Goal: Task Accomplishment & Management: Use online tool/utility

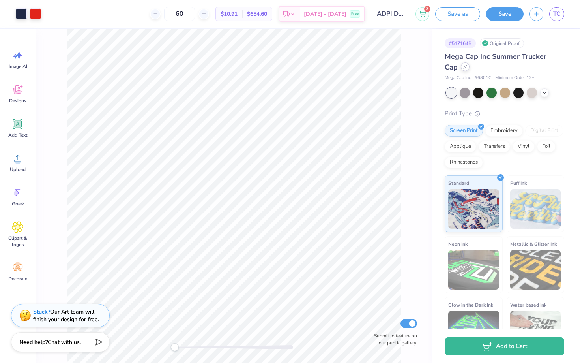
click at [338, 68] on div at bounding box center [465, 66] width 9 height 9
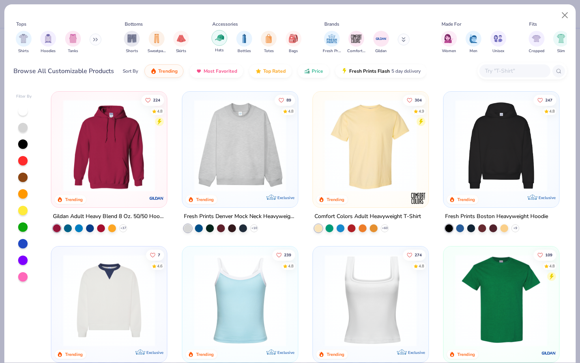
click at [219, 45] on div "filter for Hats" at bounding box center [220, 38] width 16 height 16
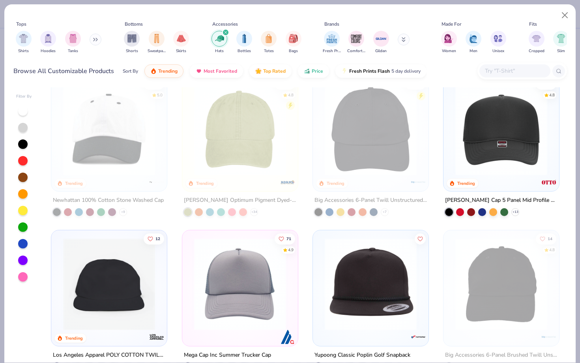
scroll to position [12, 0]
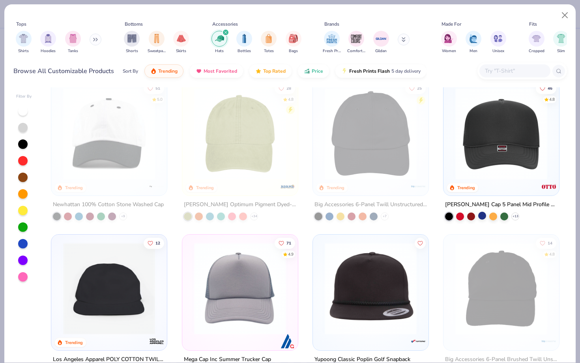
click at [338, 216] on div at bounding box center [483, 216] width 8 height 8
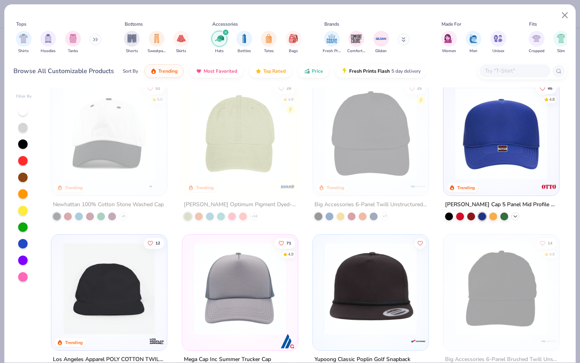
click at [338, 214] on icon at bounding box center [516, 216] width 6 height 6
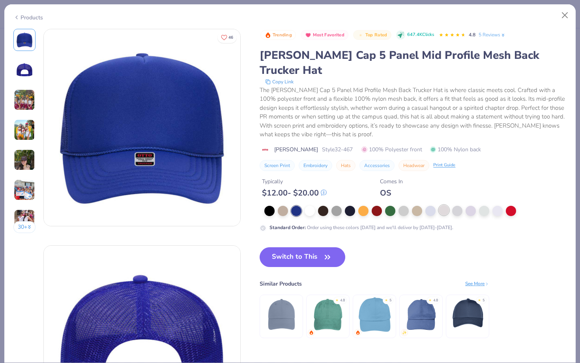
click at [338, 205] on div at bounding box center [444, 210] width 10 height 10
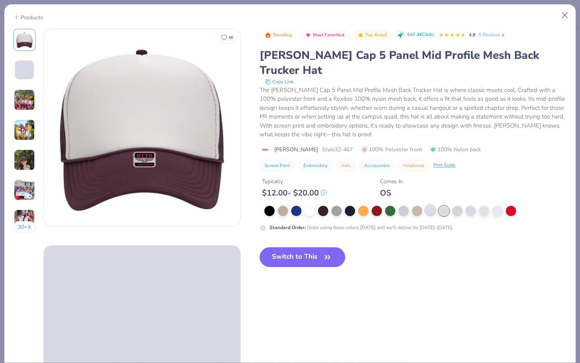
click at [338, 205] on div at bounding box center [431, 210] width 10 height 10
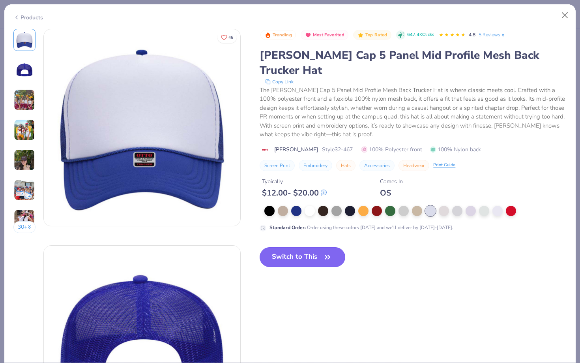
click at [285, 247] on button "Switch to This" at bounding box center [303, 257] width 86 height 20
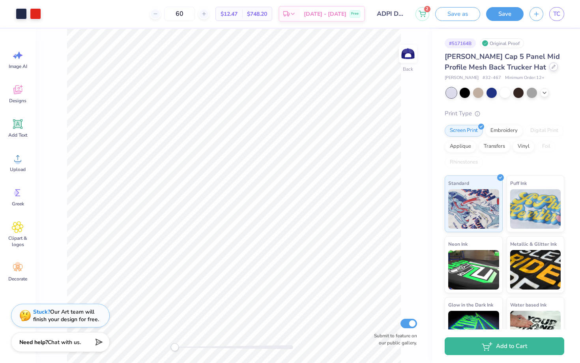
click at [338, 64] on div at bounding box center [554, 66] width 9 height 9
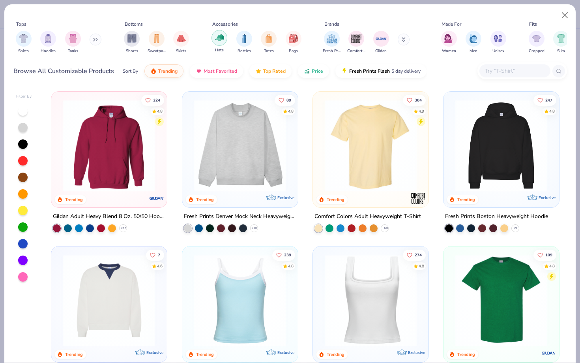
click at [225, 39] on div "filter for Hats" at bounding box center [220, 38] width 16 height 16
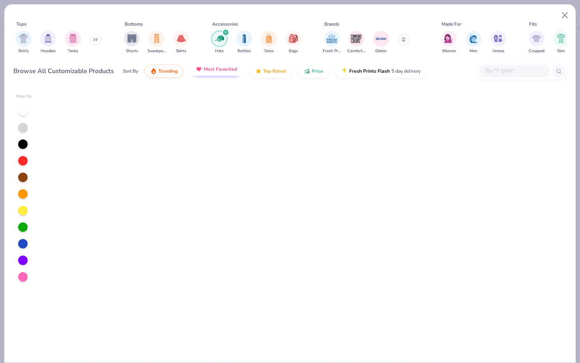
scroll to position [3445, 0]
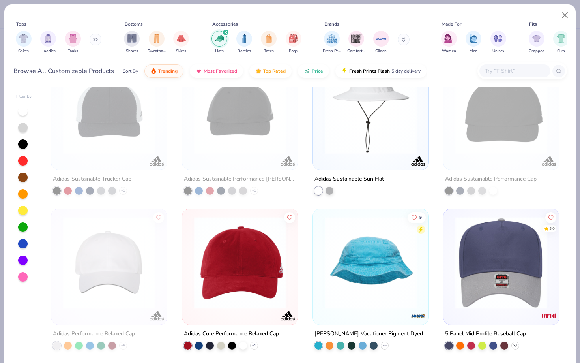
click at [338, 280] on icon at bounding box center [516, 345] width 6 height 6
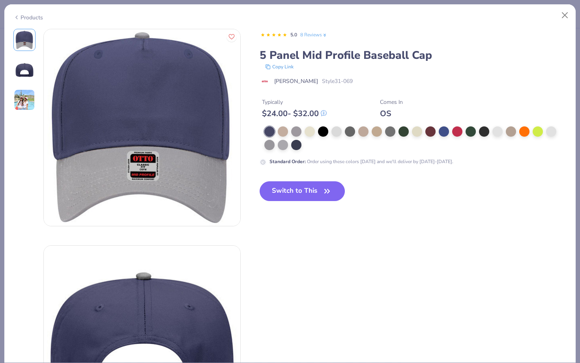
click at [338, 130] on div at bounding box center [416, 138] width 303 height 24
click at [338, 130] on div at bounding box center [444, 131] width 10 height 10
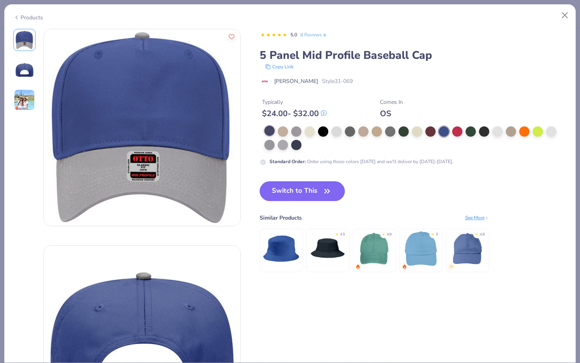
click at [267, 131] on div at bounding box center [270, 131] width 10 height 10
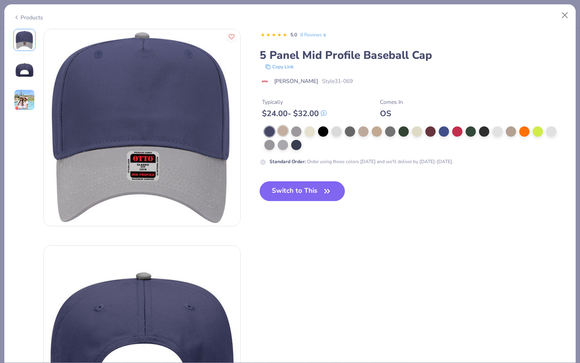
click at [282, 132] on div at bounding box center [283, 131] width 10 height 10
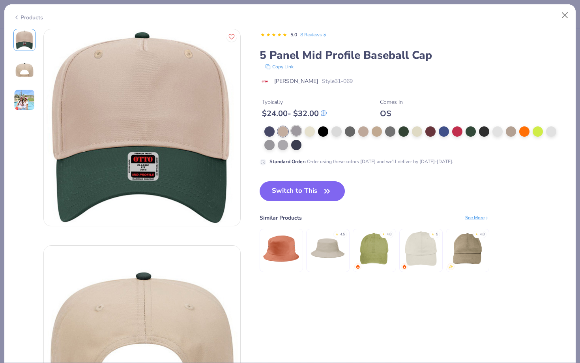
click at [293, 132] on div at bounding box center [296, 131] width 10 height 10
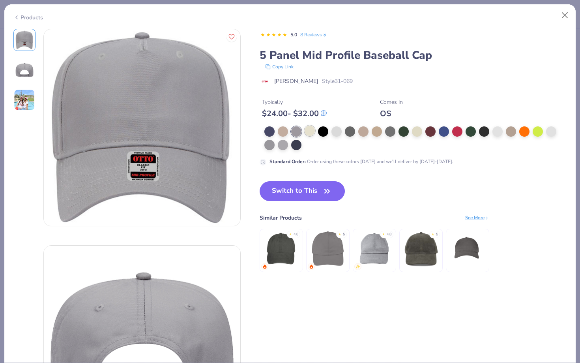
click at [308, 134] on div at bounding box center [310, 131] width 10 height 10
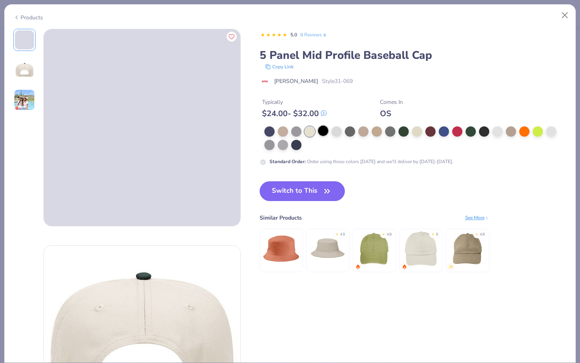
click at [321, 134] on div at bounding box center [323, 131] width 10 height 10
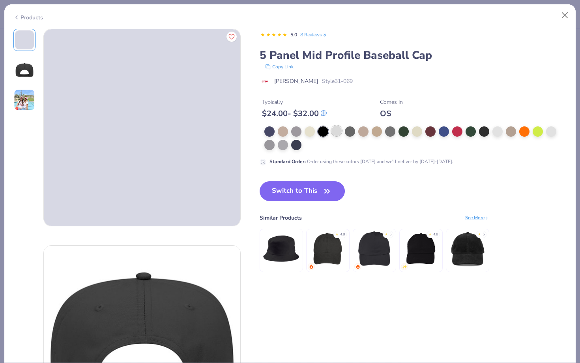
click at [337, 134] on div at bounding box center [337, 131] width 10 height 10
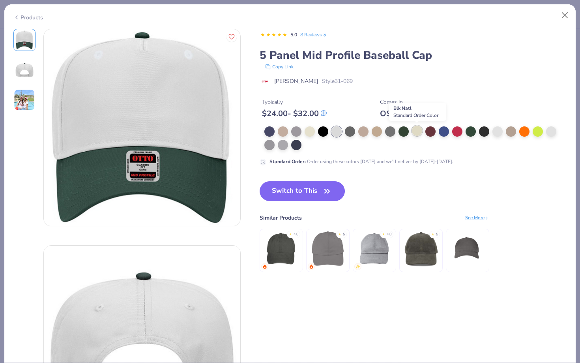
click at [338, 133] on div at bounding box center [417, 131] width 10 height 10
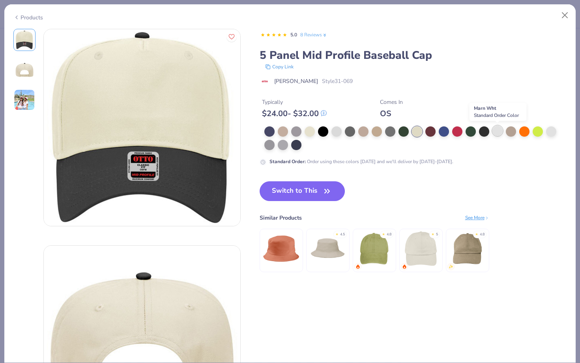
click at [338, 131] on div at bounding box center [498, 131] width 10 height 10
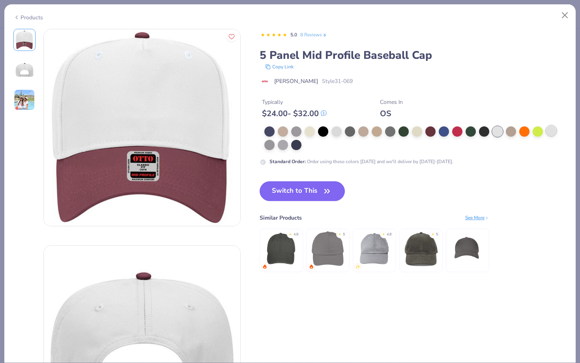
click at [338, 131] on div at bounding box center [551, 131] width 10 height 10
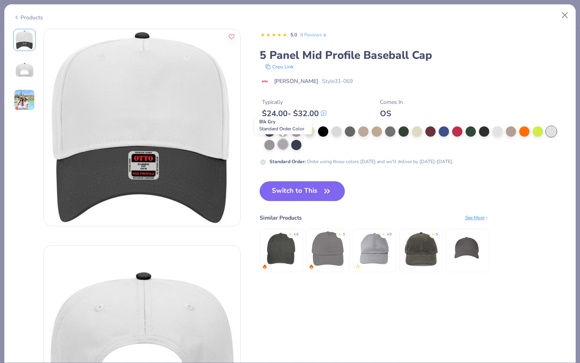
click at [284, 144] on div at bounding box center [283, 144] width 10 height 10
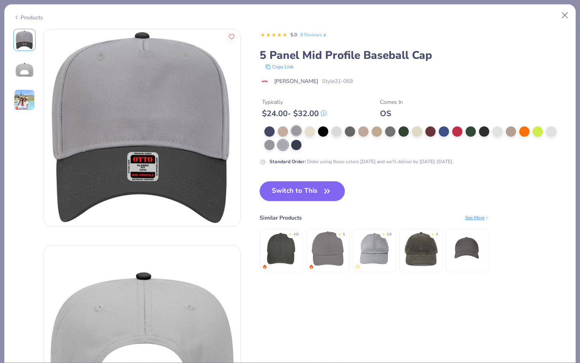
click at [301, 131] on div at bounding box center [296, 131] width 10 height 10
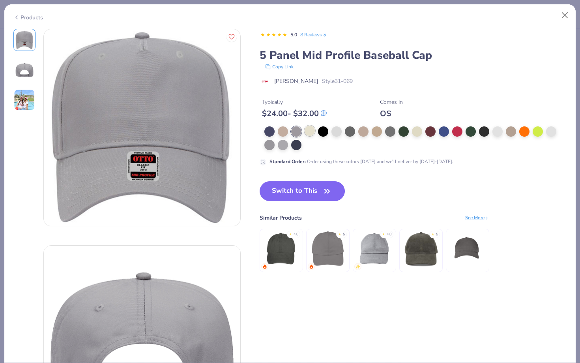
click at [309, 131] on div at bounding box center [310, 131] width 10 height 10
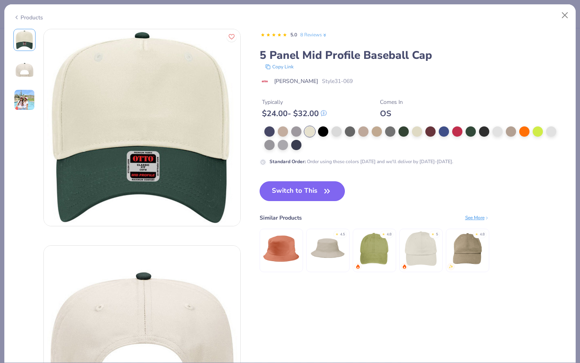
click at [319, 186] on button "Switch to This" at bounding box center [303, 191] width 86 height 20
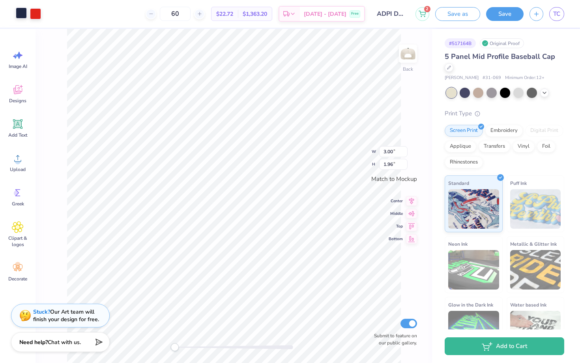
click at [16, 14] on div at bounding box center [21, 13] width 11 height 11
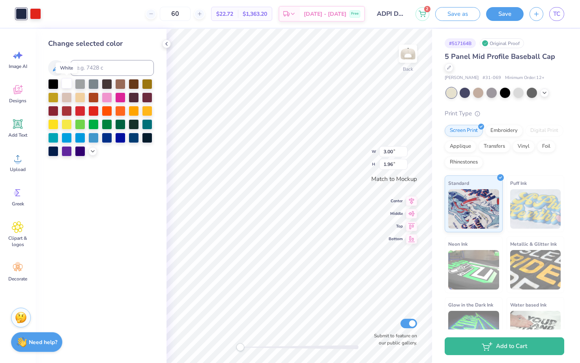
click at [64, 83] on div at bounding box center [67, 83] width 10 height 10
click at [153, 223] on div "Change selected color" at bounding box center [101, 196] width 131 height 334
click at [35, 12] on div at bounding box center [35, 13] width 11 height 11
click at [134, 126] on div at bounding box center [134, 123] width 10 height 10
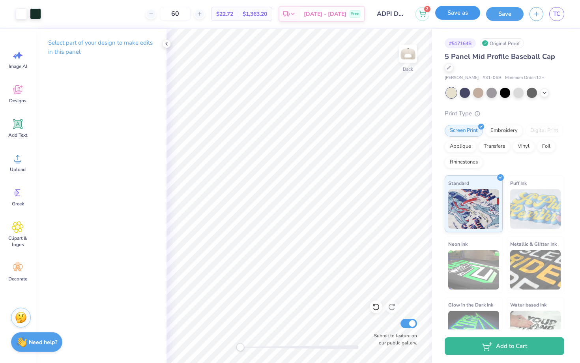
click at [338, 17] on button "Save as" at bounding box center [458, 13] width 45 height 14
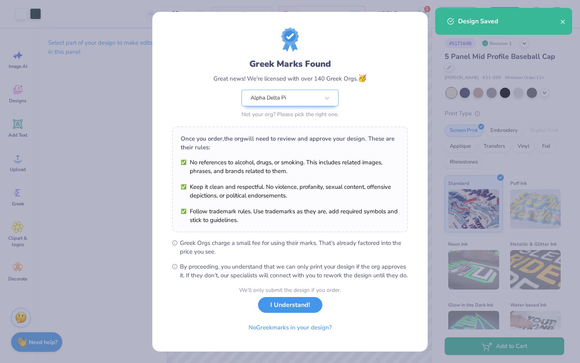
click at [286, 280] on button "I Understand!" at bounding box center [290, 305] width 64 height 16
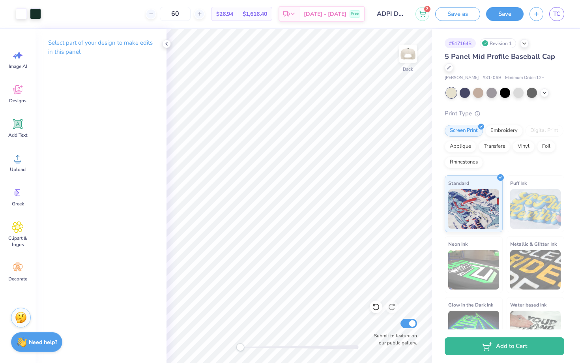
click at [338, 9] on div "Design Saved" at bounding box center [504, 7] width 140 height 3
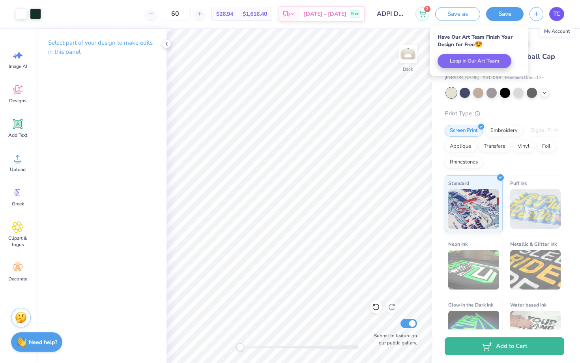
click at [338, 13] on span "TC" at bounding box center [557, 13] width 7 height 9
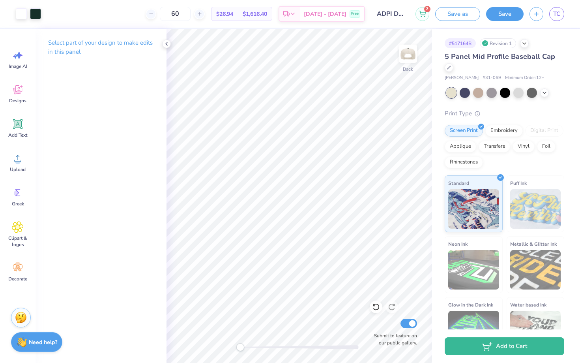
click at [338, 64] on div "# 517164B Revision 1 5 Panel Mid Profile Baseball Cap Otto Cap # 31-069 Minimum…" at bounding box center [506, 191] width 148 height 325
click at [338, 17] on span "TC" at bounding box center [557, 13] width 7 height 9
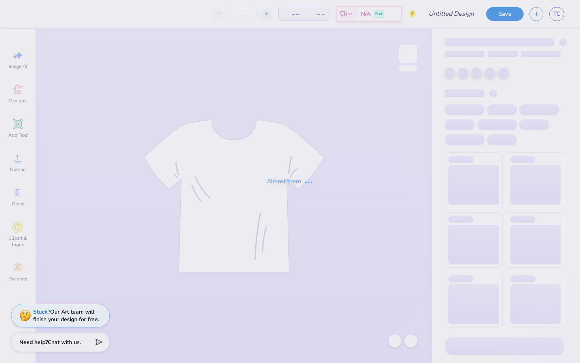
type input "Tahlyia Curtice : California State University, Chico"
type input "24"
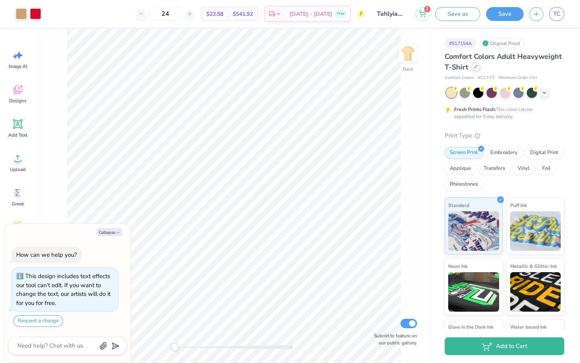
click at [477, 69] on div at bounding box center [476, 66] width 9 height 9
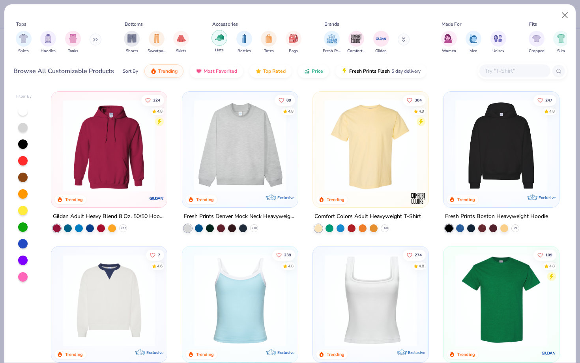
click at [220, 45] on div "filter for Hats" at bounding box center [220, 38] width 16 height 16
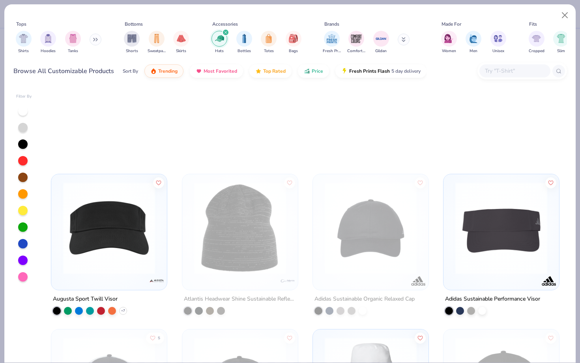
scroll to position [3445, 0]
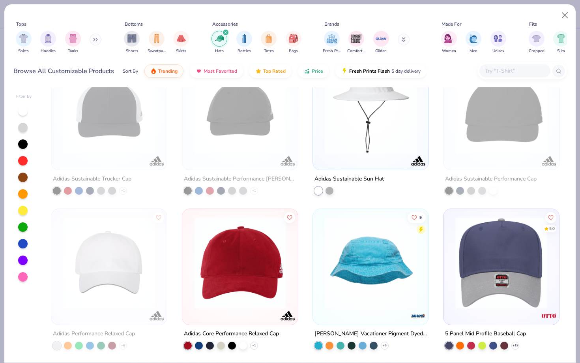
click at [487, 250] on img at bounding box center [502, 263] width 100 height 92
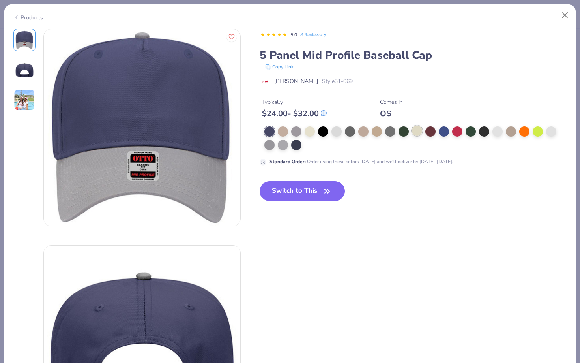
click at [418, 130] on div at bounding box center [417, 131] width 10 height 10
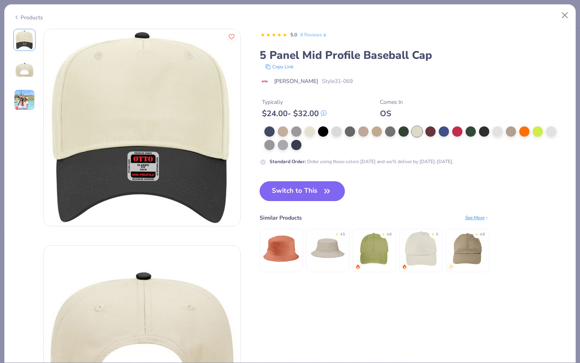
click at [317, 189] on button "Switch to This" at bounding box center [303, 191] width 86 height 20
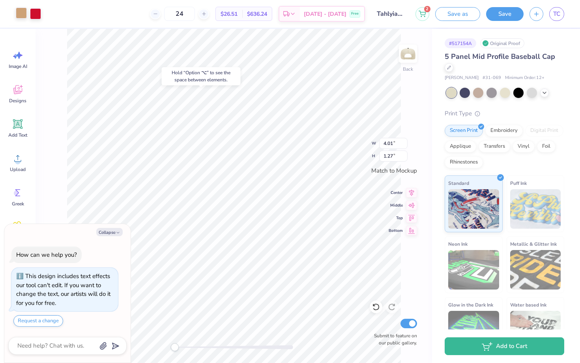
click at [22, 17] on div at bounding box center [21, 13] width 11 height 11
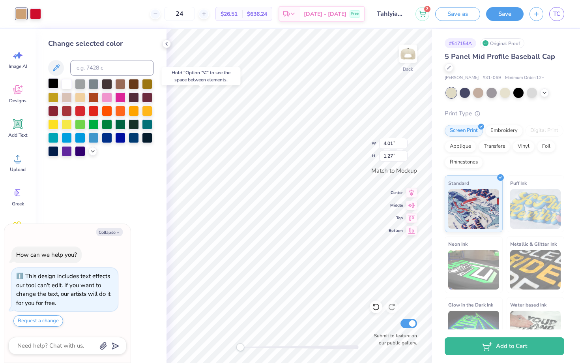
click at [54, 81] on div at bounding box center [53, 83] width 10 height 10
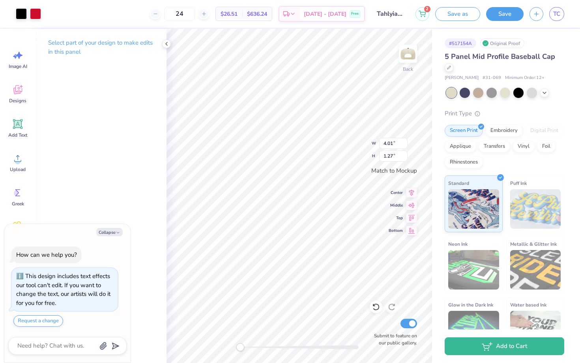
click at [42, 17] on div "Art colors 24 $26.51 Per Item $636.24 Total Est. Delivery Sep 22 - 25 Free Desi…" at bounding box center [290, 14] width 580 height 28
click at [32, 12] on div at bounding box center [35, 13] width 11 height 11
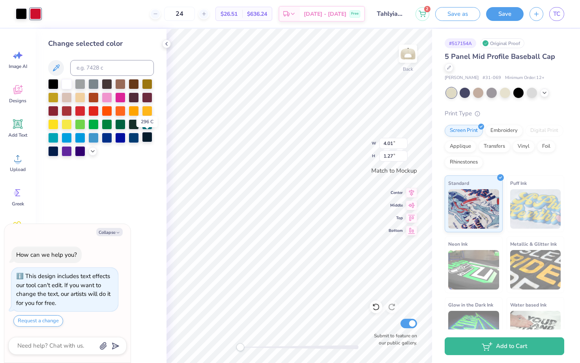
click at [147, 138] on div at bounding box center [147, 137] width 10 height 10
click at [121, 137] on div at bounding box center [120, 137] width 10 height 10
click at [132, 137] on div at bounding box center [134, 137] width 10 height 10
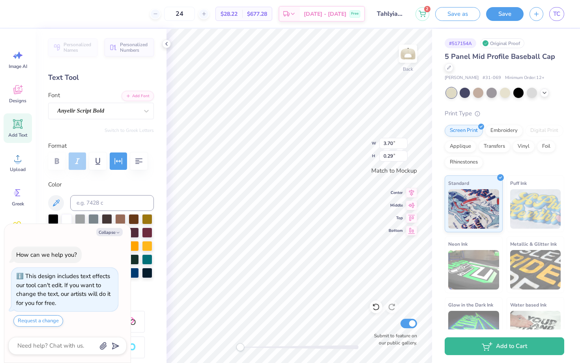
type textarea "x"
type input "1.51"
click at [46, 14] on div at bounding box center [49, 13] width 11 height 11
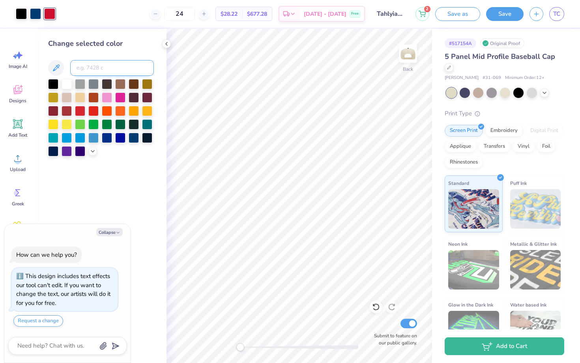
click at [81, 64] on input at bounding box center [112, 68] width 84 height 16
click at [131, 137] on div at bounding box center [134, 137] width 10 height 10
click at [53, 84] on div at bounding box center [53, 83] width 10 height 10
click at [167, 45] on polyline at bounding box center [167, 43] width 2 height 3
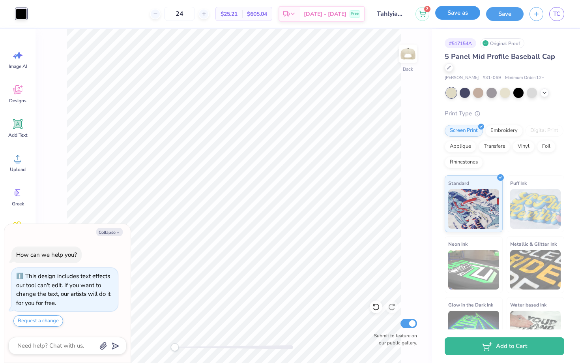
click at [457, 19] on div "Save as" at bounding box center [458, 14] width 45 height 14
click at [457, 15] on button "Save as" at bounding box center [458, 13] width 45 height 14
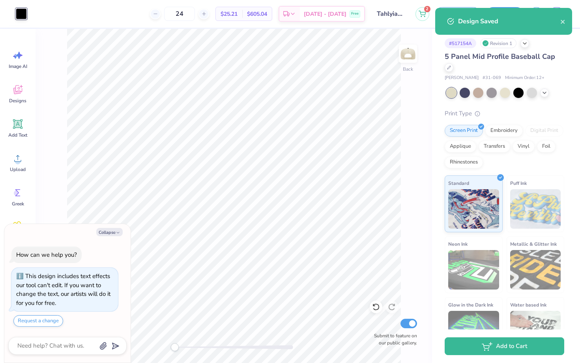
type textarea "x"
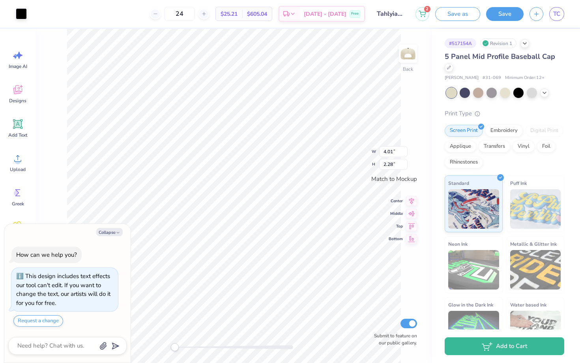
type textarea "x"
type input "2.47"
type input "1.41"
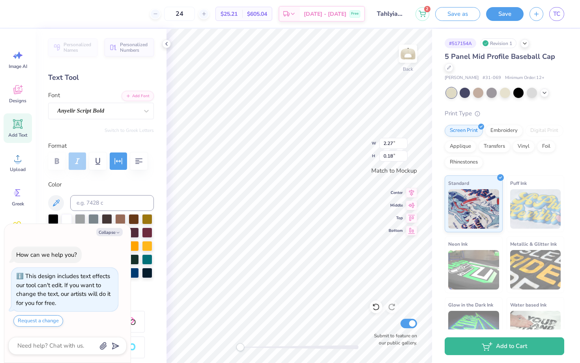
type textarea "x"
type input "2.47"
type input "0.78"
click at [281, 247] on li "Ungroup" at bounding box center [286, 251] width 62 height 15
type textarea "x"
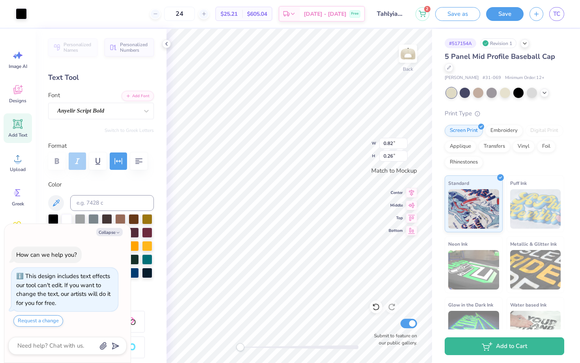
type input "1.15"
type input "0.37"
click at [336, 270] on li "Group" at bounding box center [339, 271] width 62 height 15
type textarea "x"
type input "2.63"
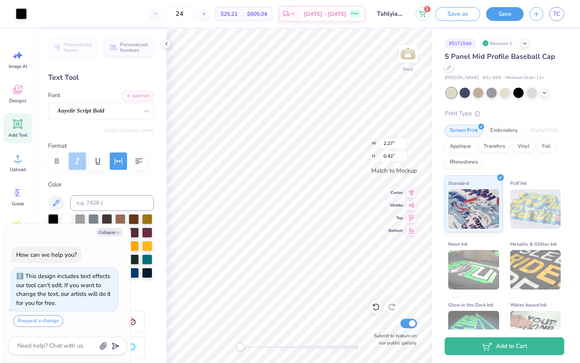
type input "0.49"
click at [373, 310] on icon at bounding box center [376, 307] width 8 height 8
click at [391, 309] on icon at bounding box center [392, 307] width 8 height 8
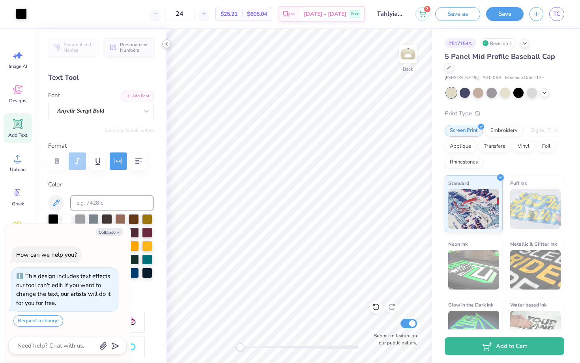
click at [170, 42] on div at bounding box center [166, 43] width 9 height 9
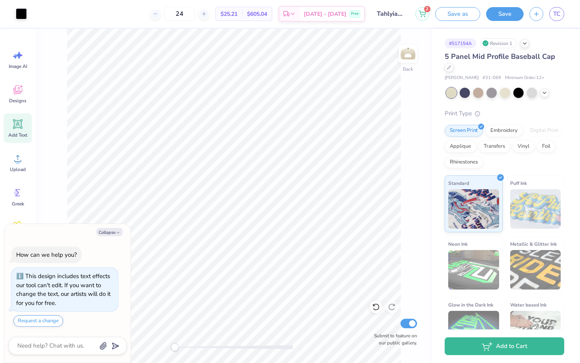
click at [549, 92] on div at bounding box center [506, 93] width 118 height 10
click at [545, 92] on polyline at bounding box center [544, 92] width 3 height 2
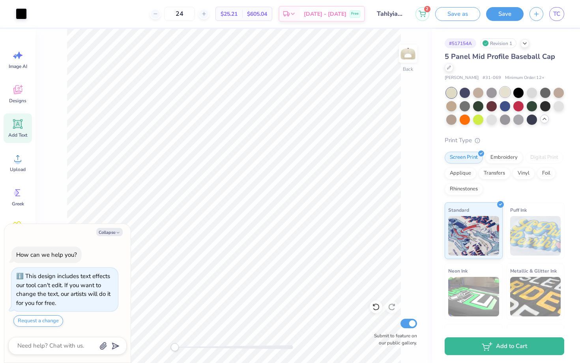
click at [503, 92] on div at bounding box center [505, 92] width 10 height 10
click at [26, 9] on div at bounding box center [21, 13] width 11 height 11
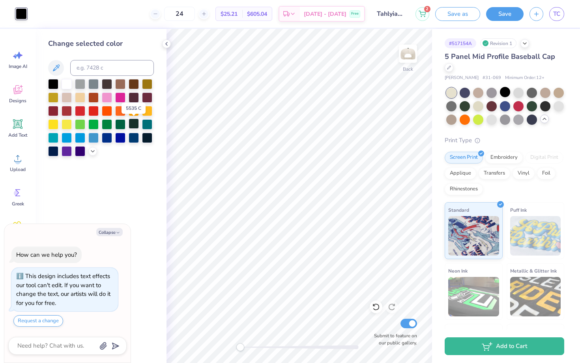
click at [132, 126] on div at bounding box center [134, 123] width 10 height 10
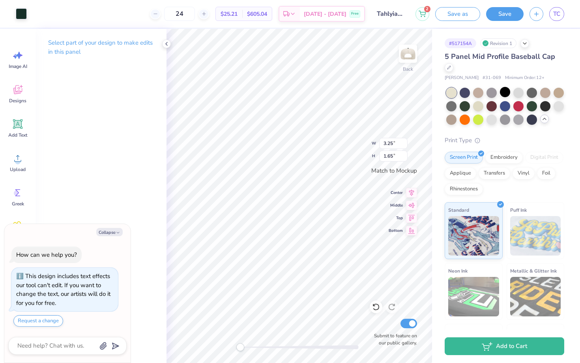
type textarea "x"
type input "3.53"
type input "1.79"
click at [469, 13] on button "Save as" at bounding box center [458, 13] width 45 height 14
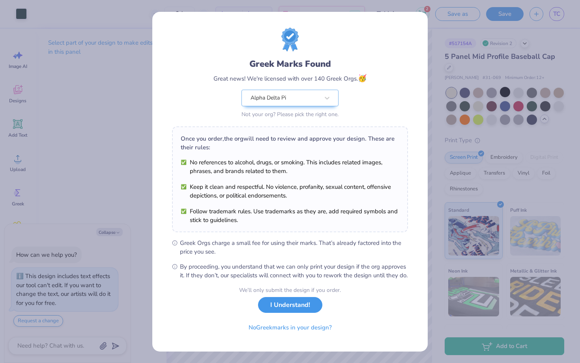
click at [302, 313] on button "I Understand!" at bounding box center [290, 305] width 64 height 16
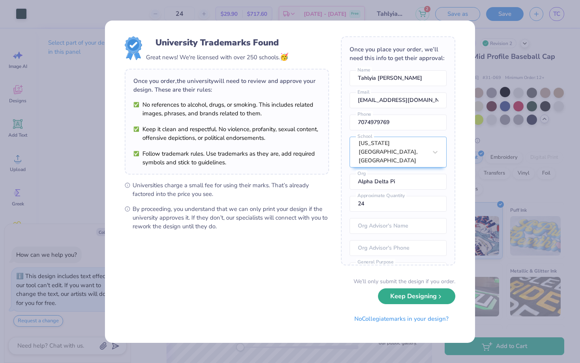
click at [420, 302] on button "Keep Designing" at bounding box center [416, 296] width 77 height 16
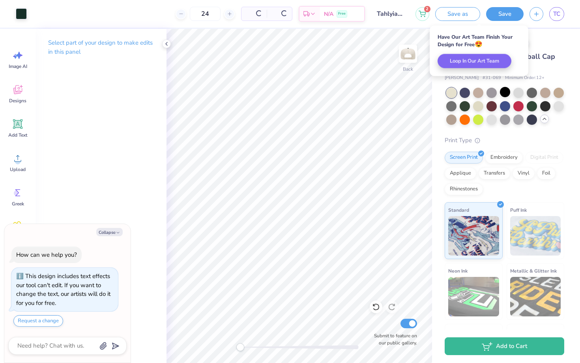
type textarea "x"
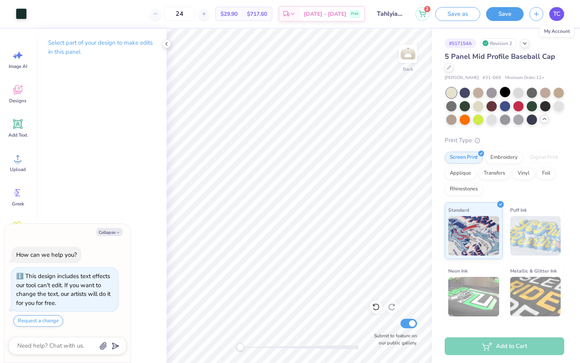
click at [559, 11] on span "TC" at bounding box center [557, 13] width 7 height 9
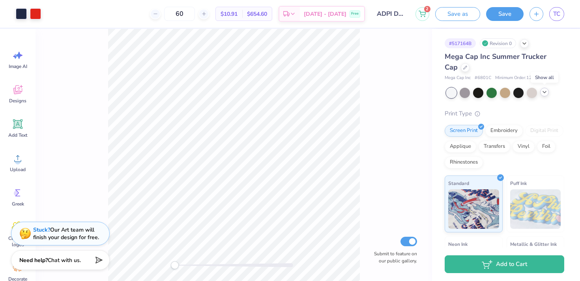
click at [548, 92] on div at bounding box center [545, 92] width 9 height 9
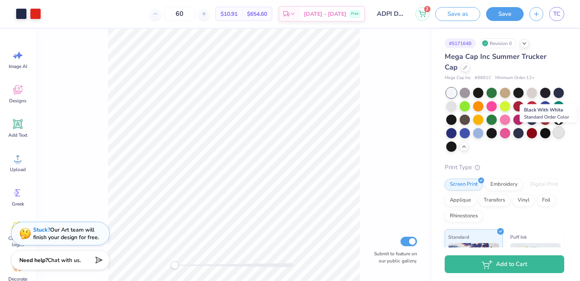
click at [555, 130] on div at bounding box center [559, 132] width 10 height 10
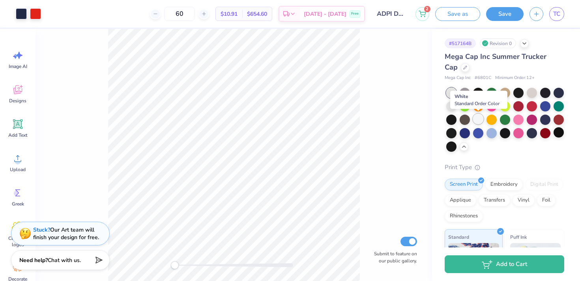
click at [481, 120] on div at bounding box center [478, 119] width 10 height 10
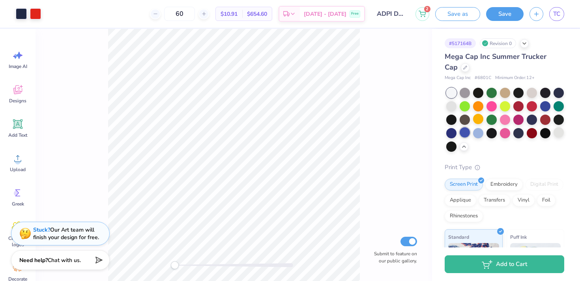
click at [467, 131] on div at bounding box center [465, 132] width 10 height 10
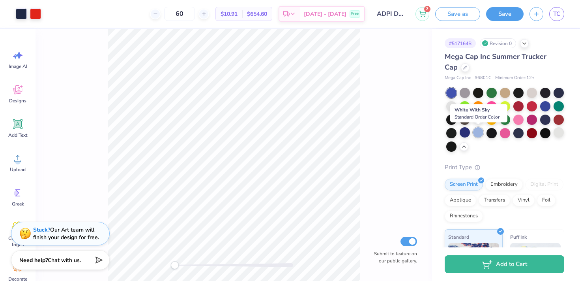
click at [482, 133] on div at bounding box center [478, 132] width 10 height 10
click at [451, 135] on div at bounding box center [452, 132] width 10 height 10
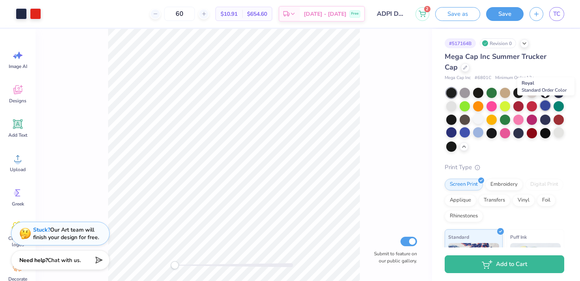
click at [546, 109] on div at bounding box center [546, 105] width 10 height 10
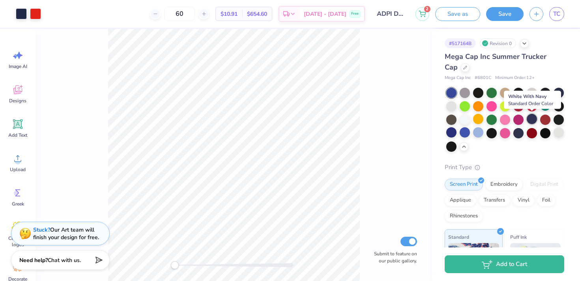
click at [532, 120] on div at bounding box center [532, 119] width 10 height 10
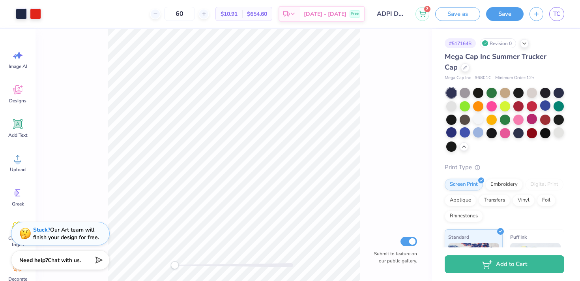
click at [444, 65] on div "# 517164B Revision 0 Mega Cap Inc Summer Trucker Cap Mega Cap Inc # 6801C Minim…" at bounding box center [506, 218] width 148 height 379
click at [464, 67] on icon at bounding box center [466, 67] width 4 height 4
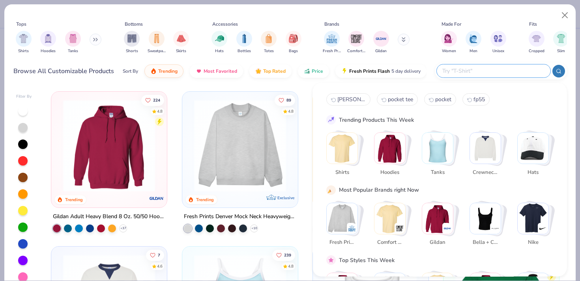
click at [506, 68] on input "text" at bounding box center [493, 70] width 103 height 9
type input "otto 31"
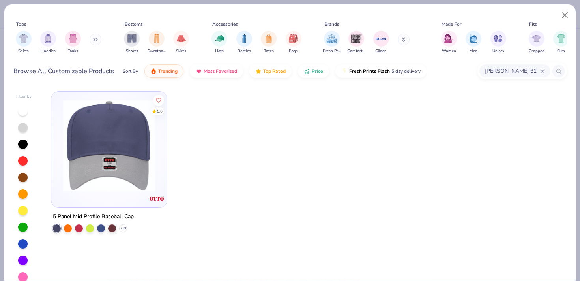
click at [124, 171] on img at bounding box center [109, 146] width 100 height 92
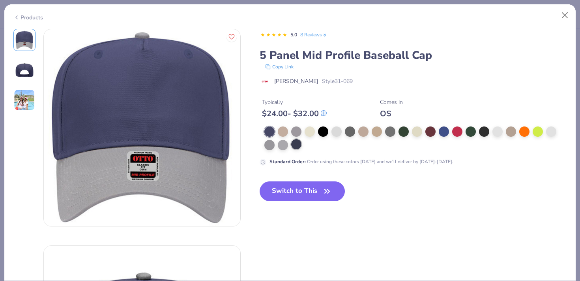
click at [296, 145] on div at bounding box center [296, 144] width 10 height 10
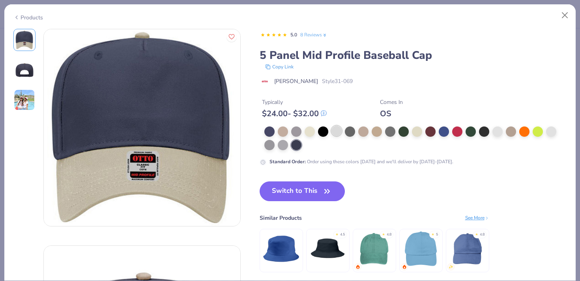
click at [335, 133] on div at bounding box center [337, 131] width 10 height 10
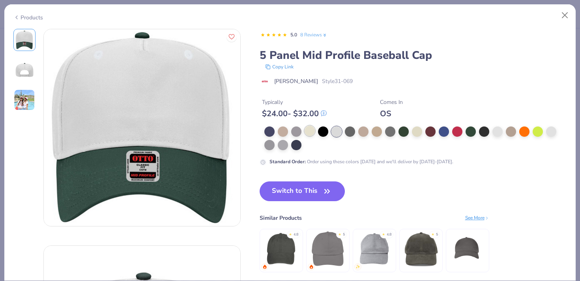
click at [307, 132] on div at bounding box center [310, 131] width 10 height 10
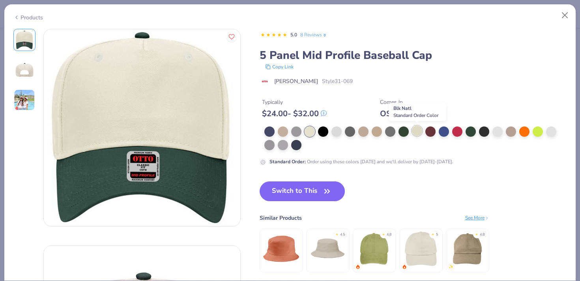
click at [412, 130] on div at bounding box center [417, 131] width 10 height 10
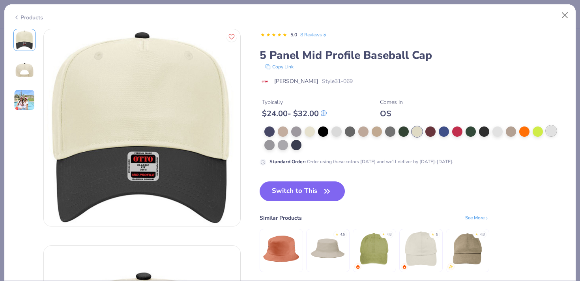
click at [548, 131] on div at bounding box center [551, 131] width 10 height 10
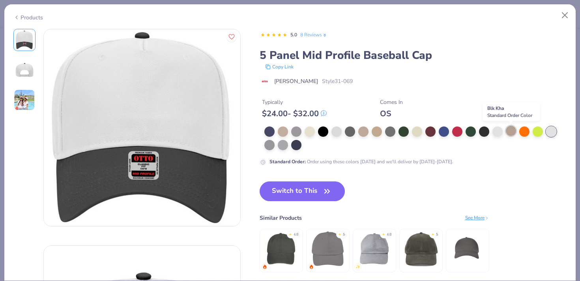
click at [513, 131] on div at bounding box center [511, 131] width 10 height 10
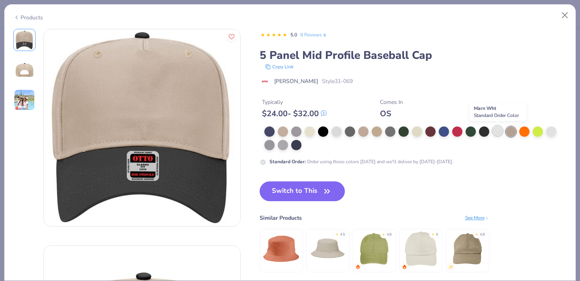
click at [494, 128] on div at bounding box center [498, 131] width 10 height 10
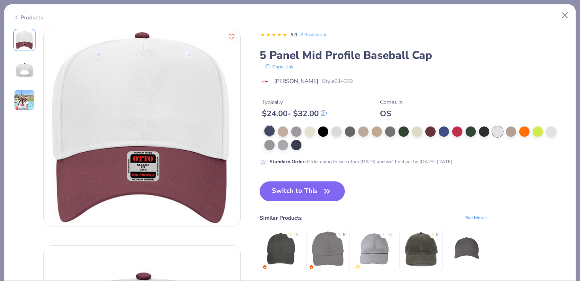
click at [266, 130] on div at bounding box center [270, 131] width 10 height 10
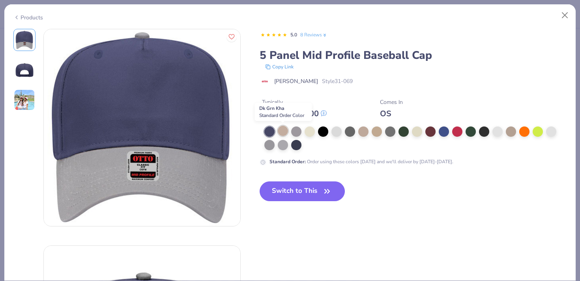
click at [282, 130] on div at bounding box center [283, 131] width 10 height 10
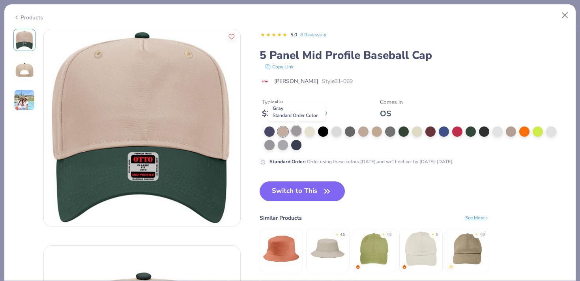
click at [297, 130] on div at bounding box center [296, 131] width 10 height 10
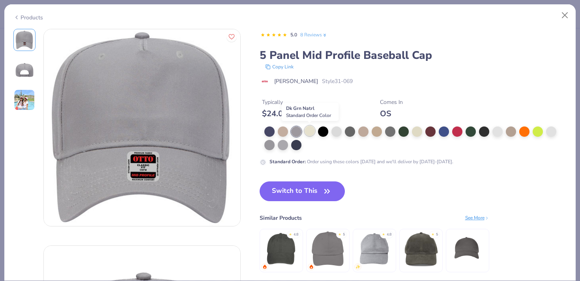
click at [313, 130] on div at bounding box center [310, 131] width 10 height 10
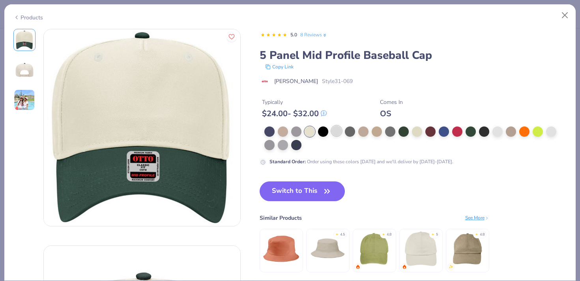
click at [332, 132] on div at bounding box center [337, 131] width 10 height 10
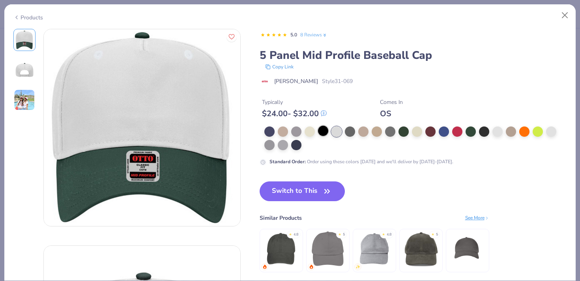
click at [323, 131] on div at bounding box center [323, 131] width 10 height 10
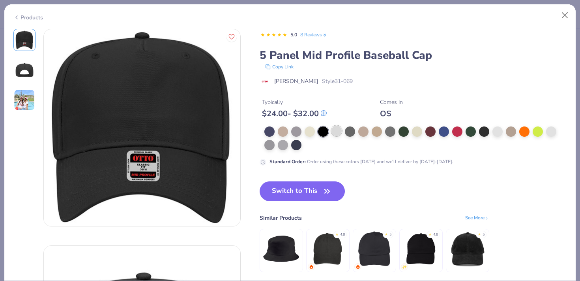
click at [336, 131] on div at bounding box center [337, 131] width 10 height 10
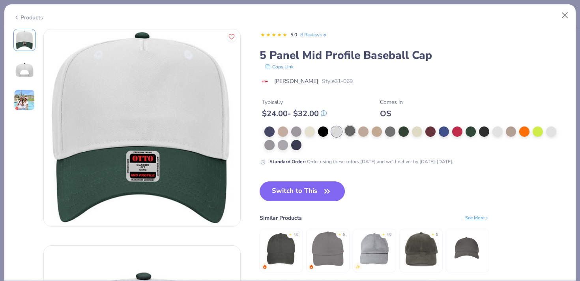
click at [353, 131] on div at bounding box center [350, 131] width 10 height 10
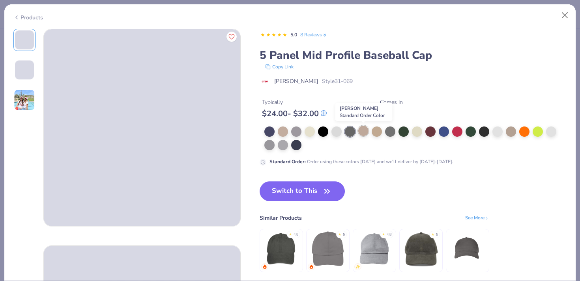
click at [364, 131] on div at bounding box center [364, 131] width 10 height 10
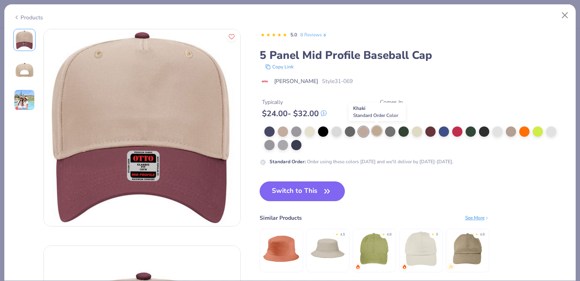
click at [375, 134] on div at bounding box center [377, 131] width 10 height 10
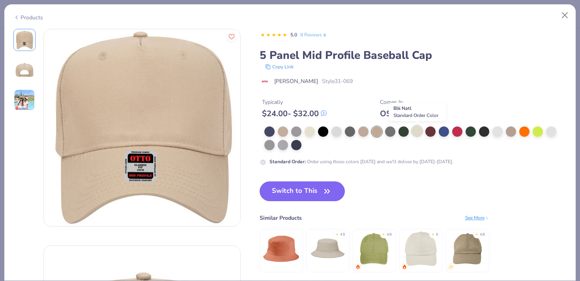
click at [415, 132] on div at bounding box center [417, 131] width 10 height 10
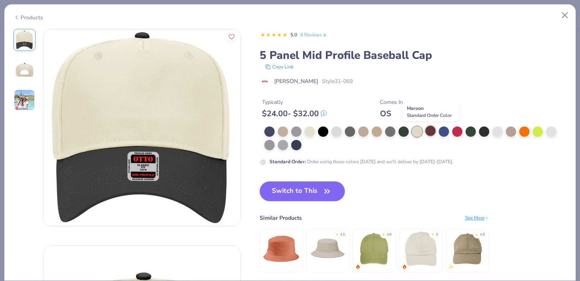
click at [434, 133] on div at bounding box center [431, 131] width 10 height 10
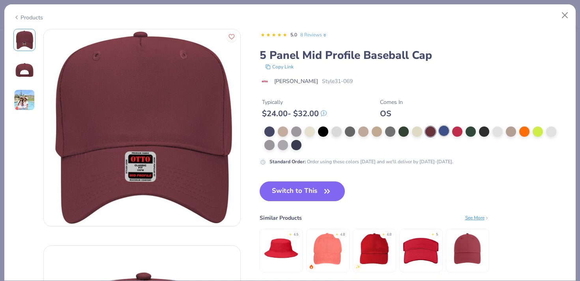
click at [446, 131] on div at bounding box center [444, 131] width 10 height 10
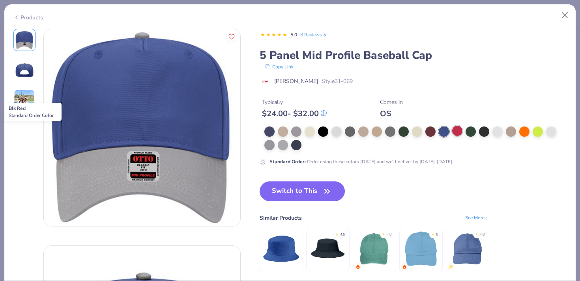
click at [457, 132] on div at bounding box center [457, 131] width 10 height 10
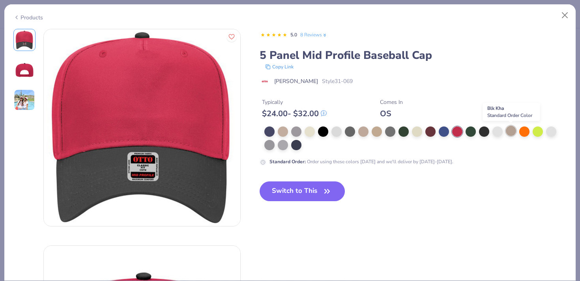
click at [507, 131] on div at bounding box center [511, 131] width 10 height 10
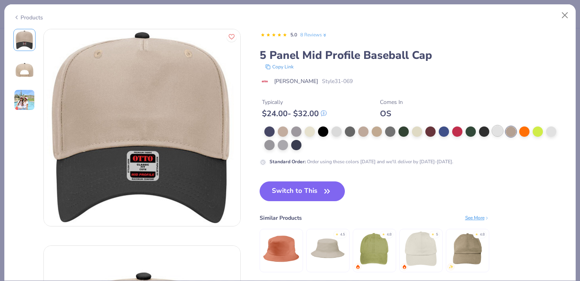
click at [501, 131] on div at bounding box center [498, 131] width 10 height 10
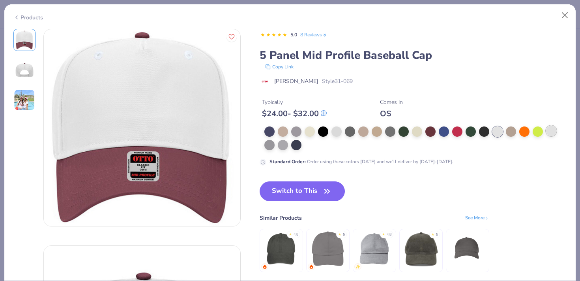
click at [556, 131] on div at bounding box center [551, 131] width 10 height 10
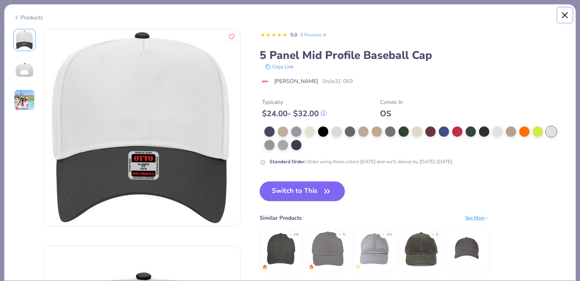
click at [564, 17] on button "Close" at bounding box center [565, 15] width 15 height 15
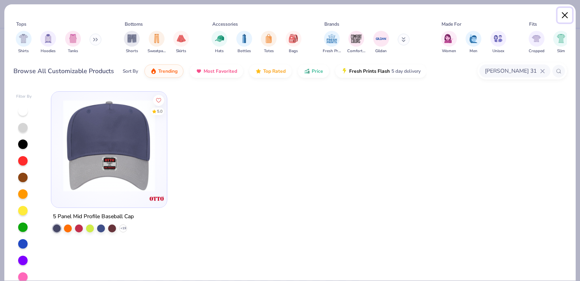
click at [563, 13] on button "Close" at bounding box center [565, 15] width 15 height 15
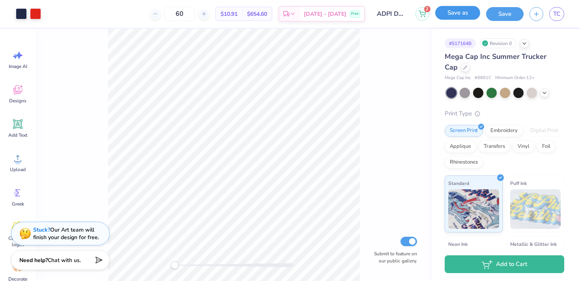
click at [456, 14] on button "Save as" at bounding box center [458, 13] width 45 height 14
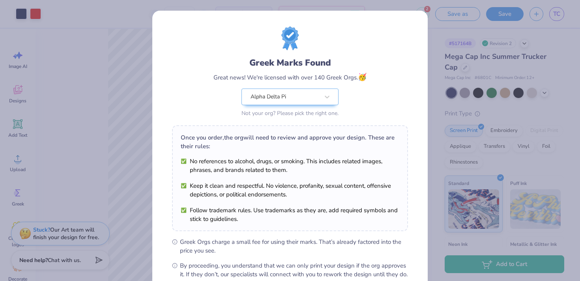
scroll to position [89, 0]
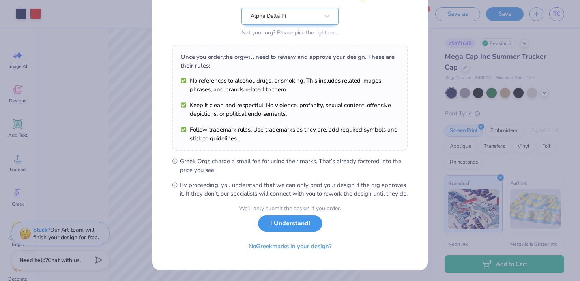
click at [290, 232] on div "We’ll only submit the design if you order. I Understand! No Greek marks in your…" at bounding box center [290, 229] width 102 height 50
click at [297, 221] on button "I Understand!" at bounding box center [290, 223] width 64 height 16
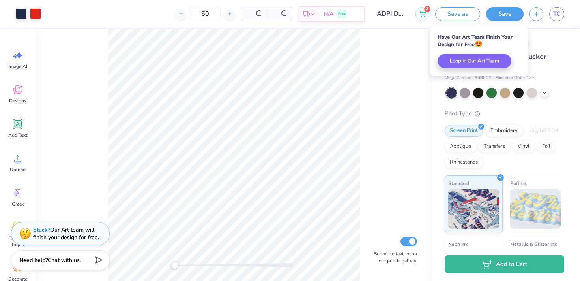
scroll to position [0, 0]
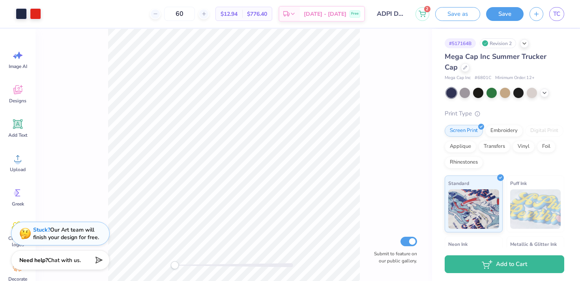
click at [451, 72] on div "Mega Cap Inc Summer Trucker Cap" at bounding box center [505, 61] width 120 height 21
click at [464, 67] on icon at bounding box center [466, 67] width 4 height 4
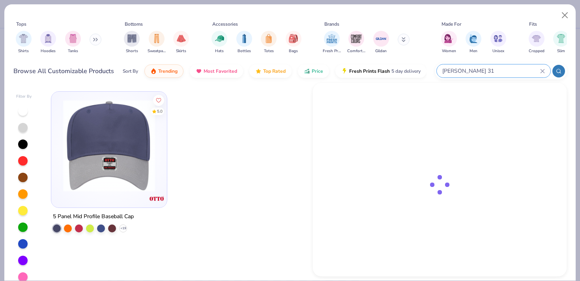
click at [502, 71] on input "otto 31" at bounding box center [491, 70] width 99 height 9
type input "otto"
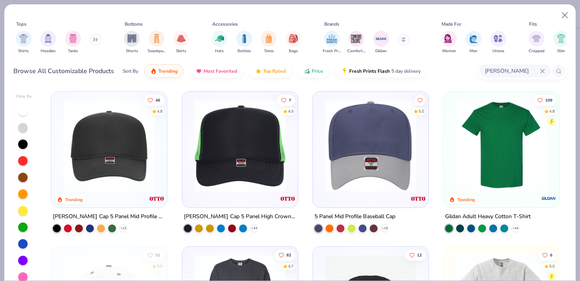
click at [130, 169] on img at bounding box center [109, 146] width 100 height 92
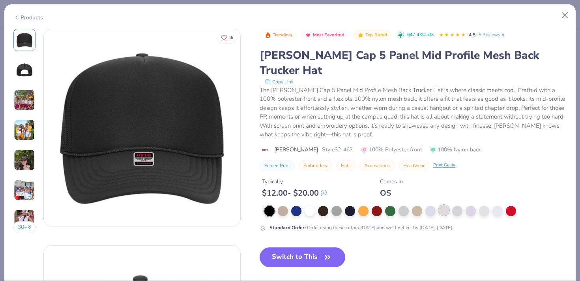
click at [443, 205] on div at bounding box center [444, 210] width 10 height 10
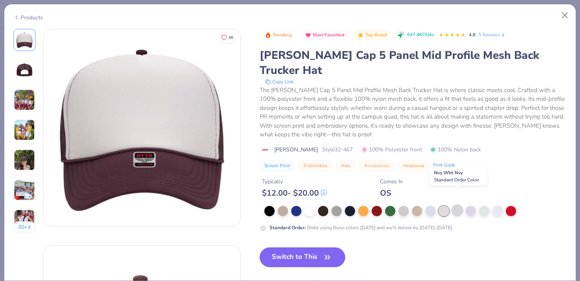
click at [457, 205] on div at bounding box center [457, 210] width 10 height 10
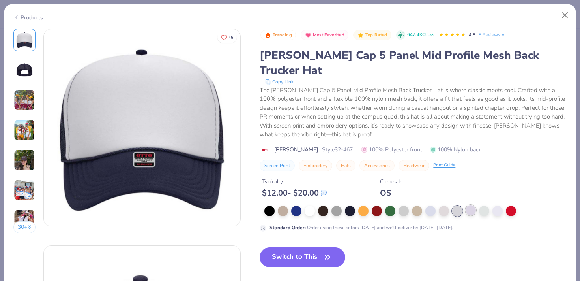
click at [469, 205] on div at bounding box center [471, 210] width 10 height 10
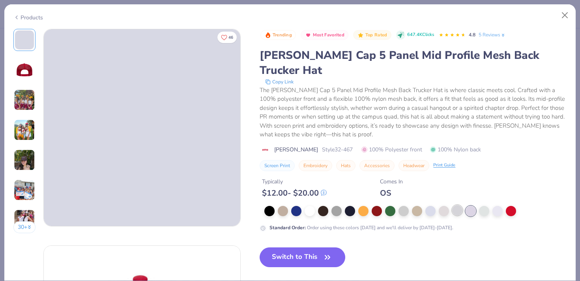
click at [458, 205] on div at bounding box center [457, 210] width 10 height 10
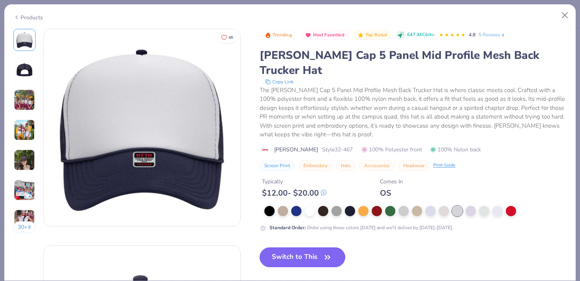
click at [302, 249] on button "Switch to This" at bounding box center [303, 257] width 86 height 20
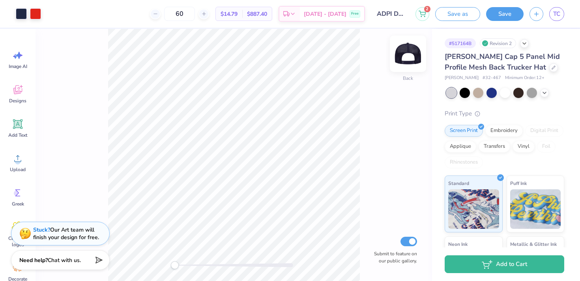
click at [406, 57] on img at bounding box center [408, 54] width 32 height 32
click at [406, 57] on img at bounding box center [408, 54] width 16 height 16
click at [457, 19] on button "Save as" at bounding box center [458, 13] width 45 height 14
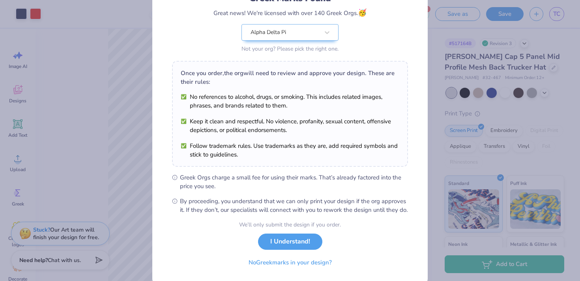
scroll to position [89, 0]
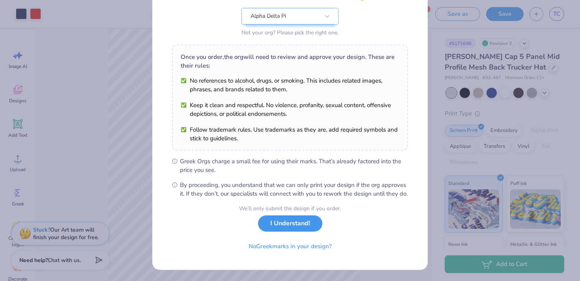
click at [286, 228] on button "I Understand!" at bounding box center [290, 223] width 64 height 16
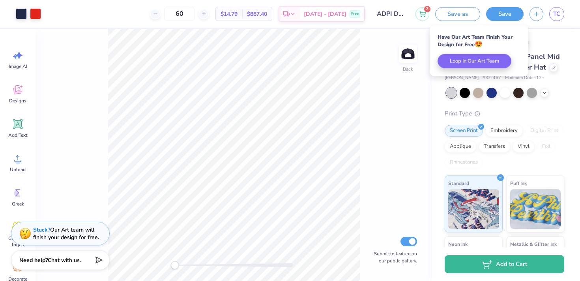
scroll to position [0, 0]
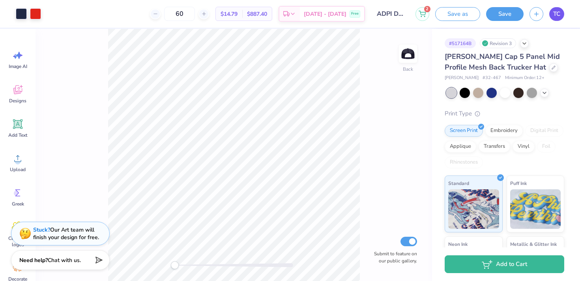
click at [563, 11] on link "TC" at bounding box center [557, 14] width 15 height 14
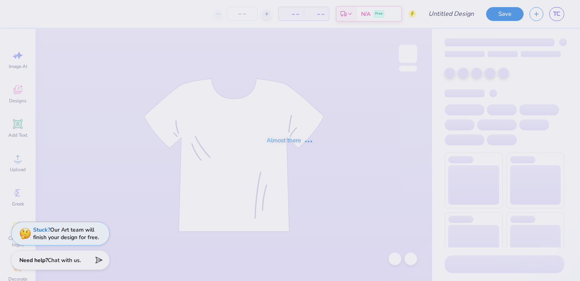
type input "ADPI: Dads Weekend Tank Option 5"
type input "30"
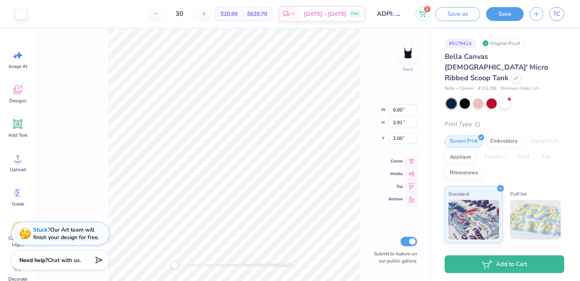
type input "3.46"
type input "1.68"
type input "3.23"
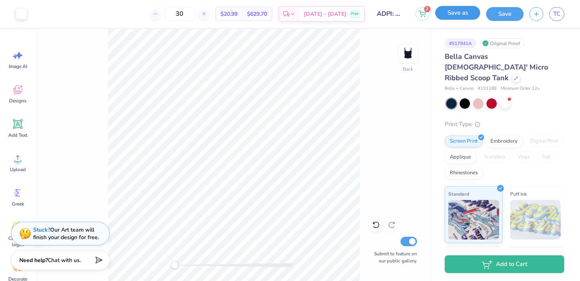
click at [467, 18] on button "Save as" at bounding box center [458, 13] width 45 height 14
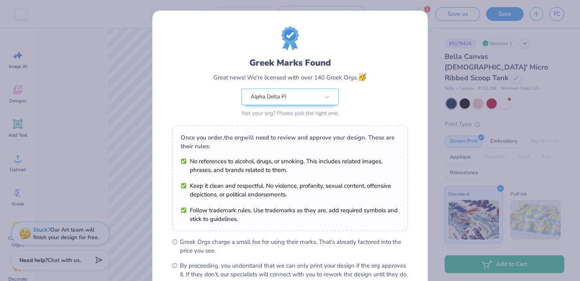
scroll to position [89, 0]
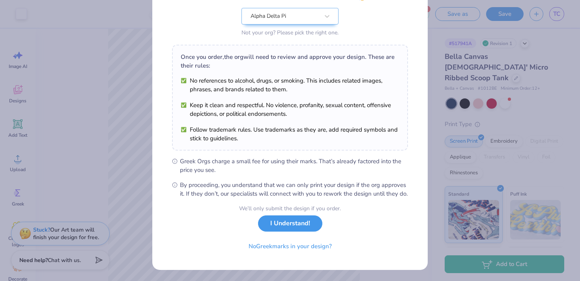
click at [295, 227] on button "I Understand!" at bounding box center [290, 223] width 64 height 16
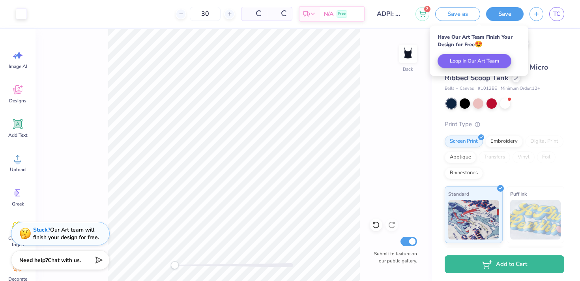
scroll to position [0, 0]
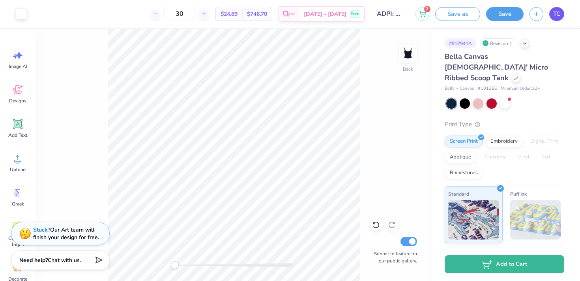
click at [556, 15] on span "TC" at bounding box center [557, 13] width 7 height 9
